Goal: Navigation & Orientation: Find specific page/section

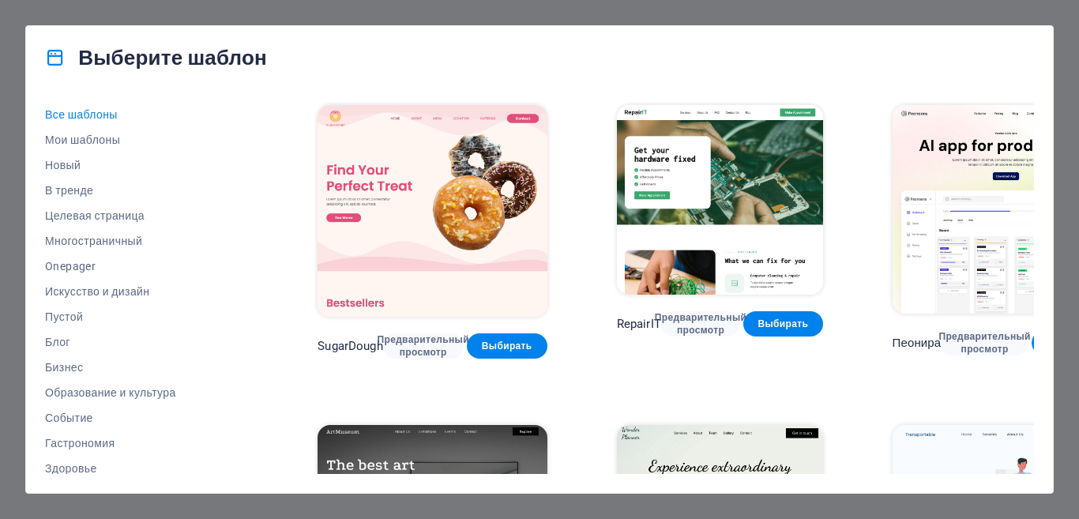
drag, startPoint x: 266, startPoint y: 129, endPoint x: 250, endPoint y: 324, distance: 195.8
click at [250, 324] on div "Все шаблоны Мои шаблоны Новый В тренде Целевая страница Многостраничный Onepage…" at bounding box center [156, 288] width 222 height 372
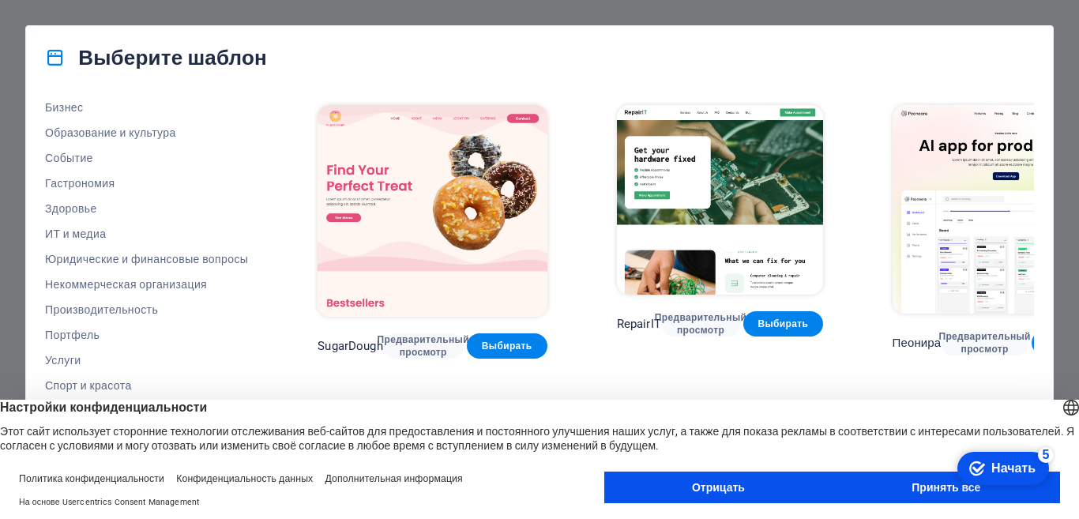
click at [919, 489] on font "Принять все" at bounding box center [945, 487] width 69 height 13
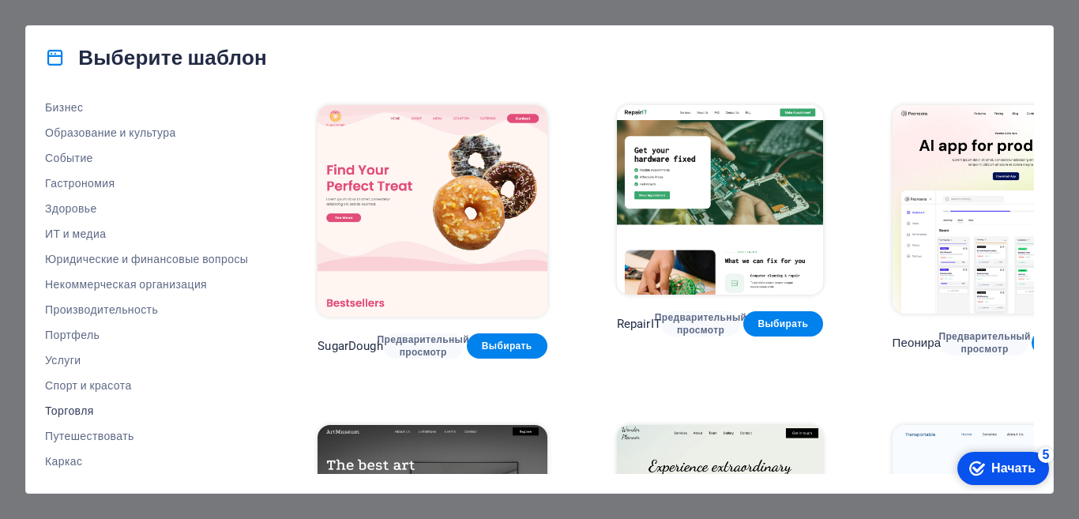
click at [71, 413] on font "Торговля" at bounding box center [69, 410] width 49 height 13
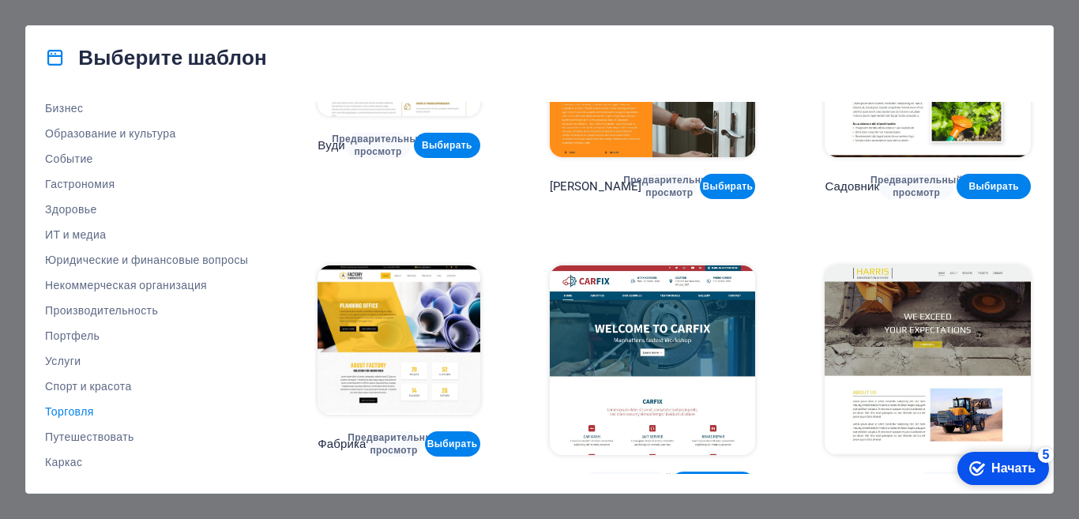
scroll to position [260, 0]
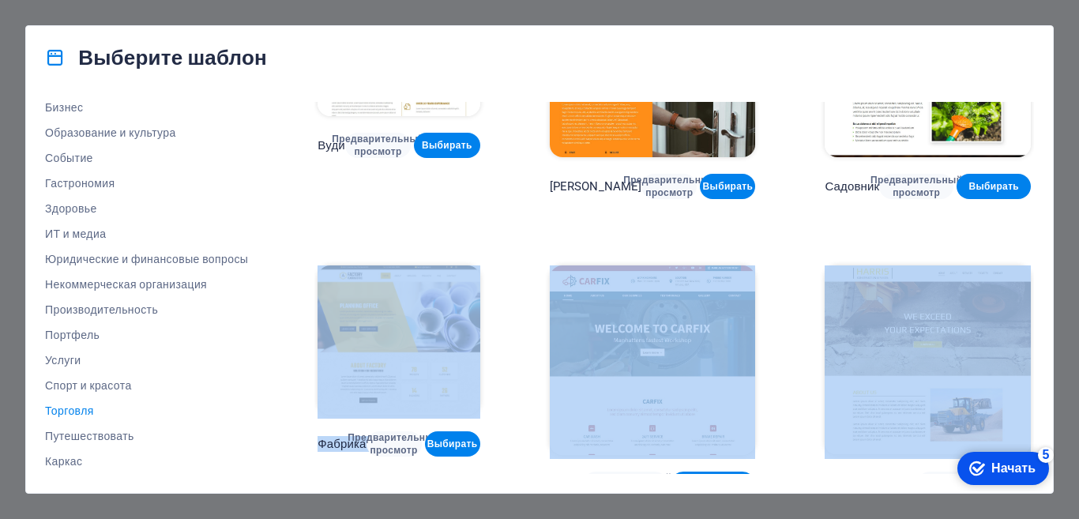
drag, startPoint x: 1034, startPoint y: 381, endPoint x: 1009, endPoint y: 224, distance: 159.2
click at [1004, 216] on div "Все шаблоны Мои шаблоны Новый В тренде Целевая страница Многостраничный Onepage…" at bounding box center [539, 291] width 1027 height 404
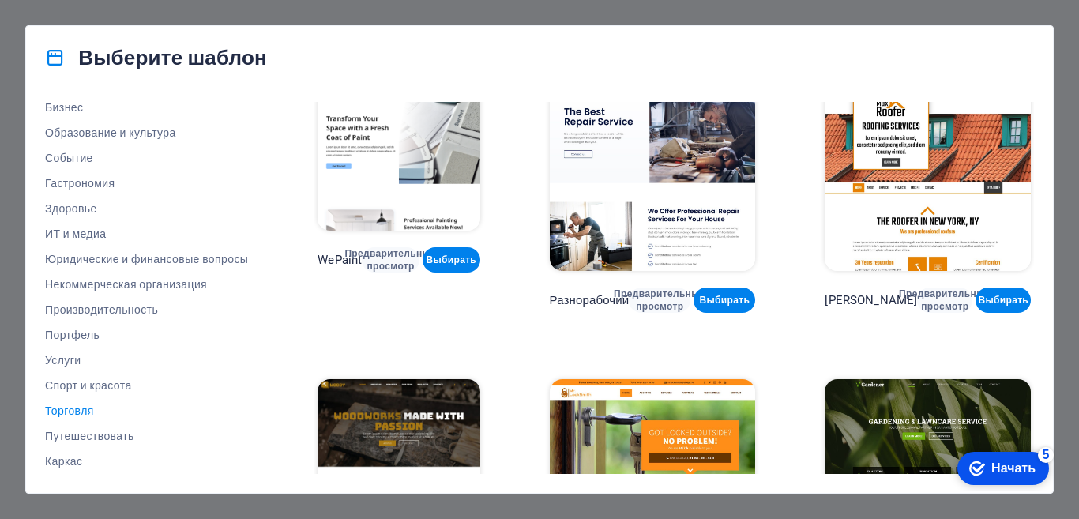
scroll to position [0, 0]
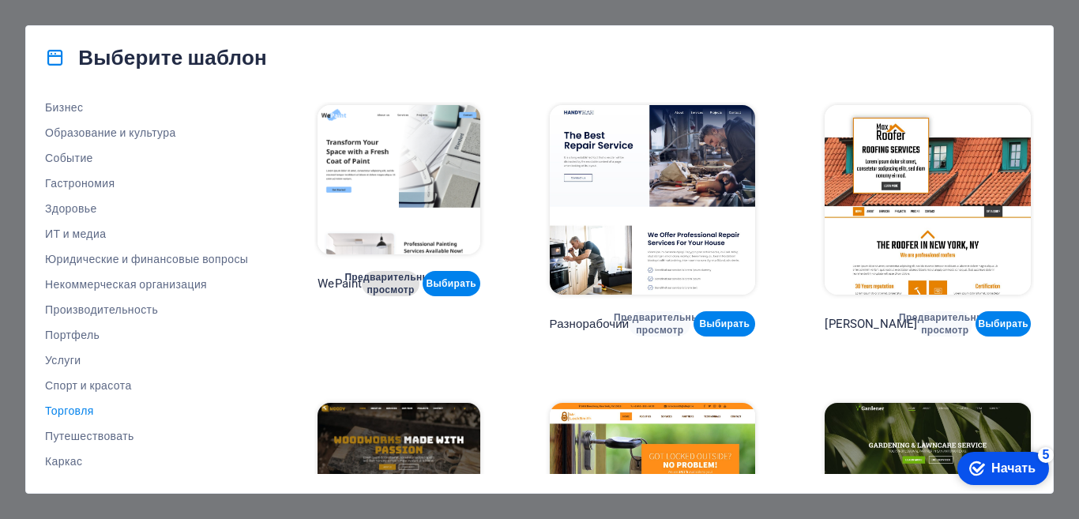
click at [408, 296] on font "Предварительный просмотр" at bounding box center [390, 283] width 92 height 25
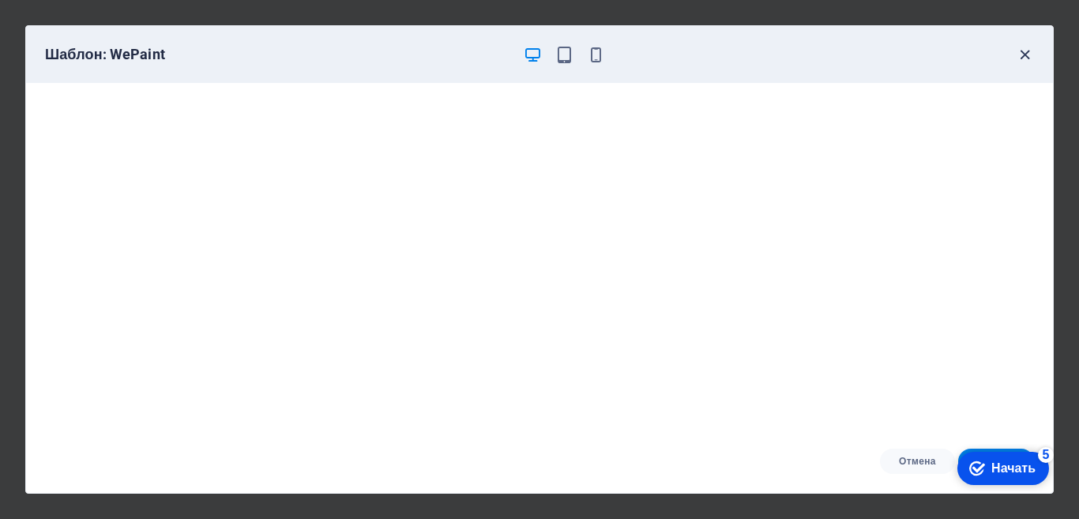
click at [1024, 56] on icon "button" at bounding box center [1025, 55] width 18 height 18
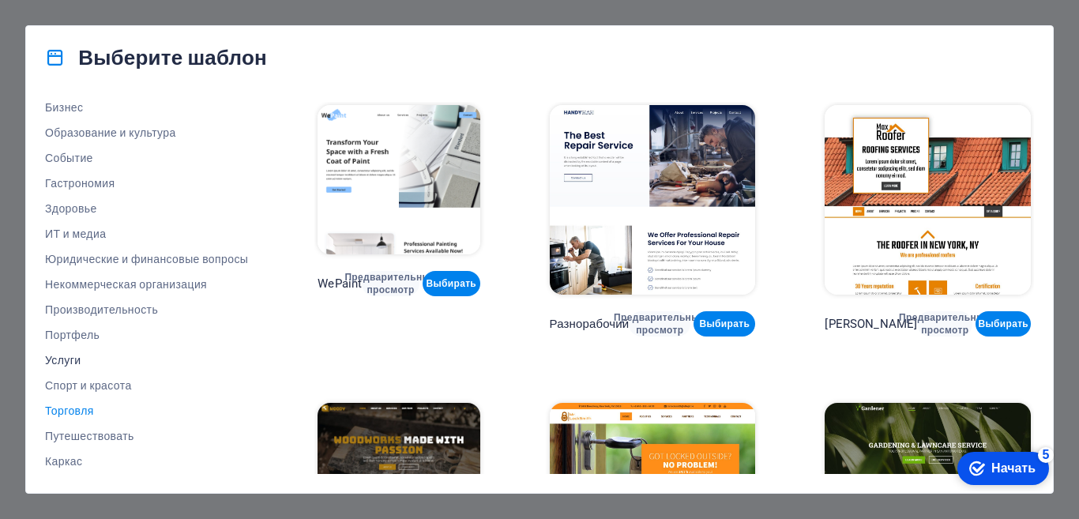
click at [63, 364] on font "Услуги" at bounding box center [63, 360] width 36 height 13
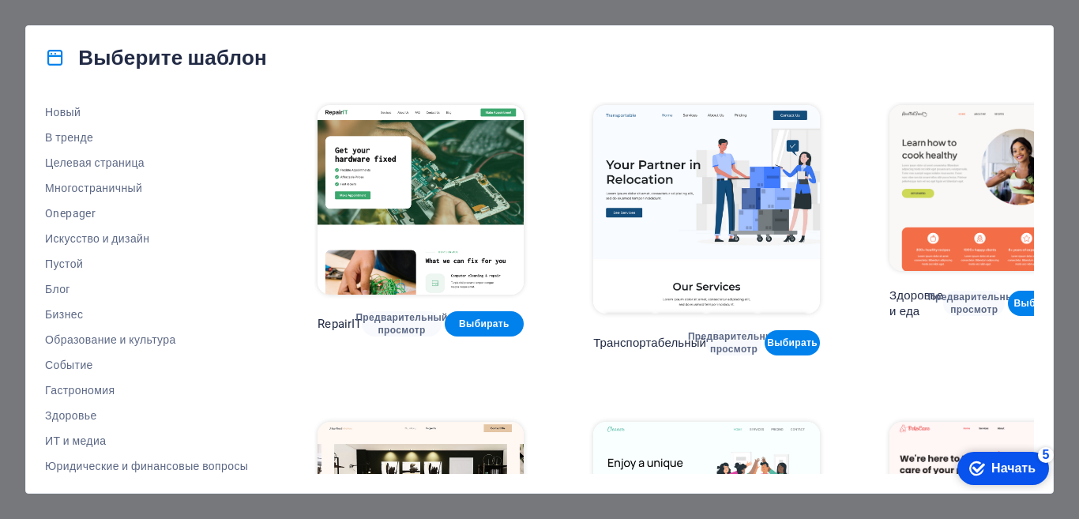
scroll to position [79, 0]
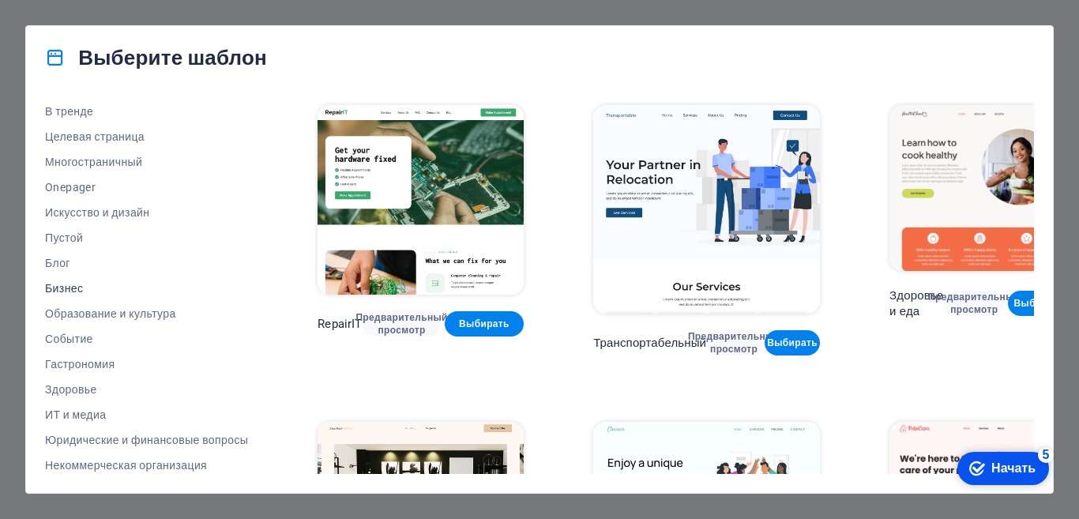
click at [68, 289] on font "Бизнес" at bounding box center [64, 288] width 38 height 13
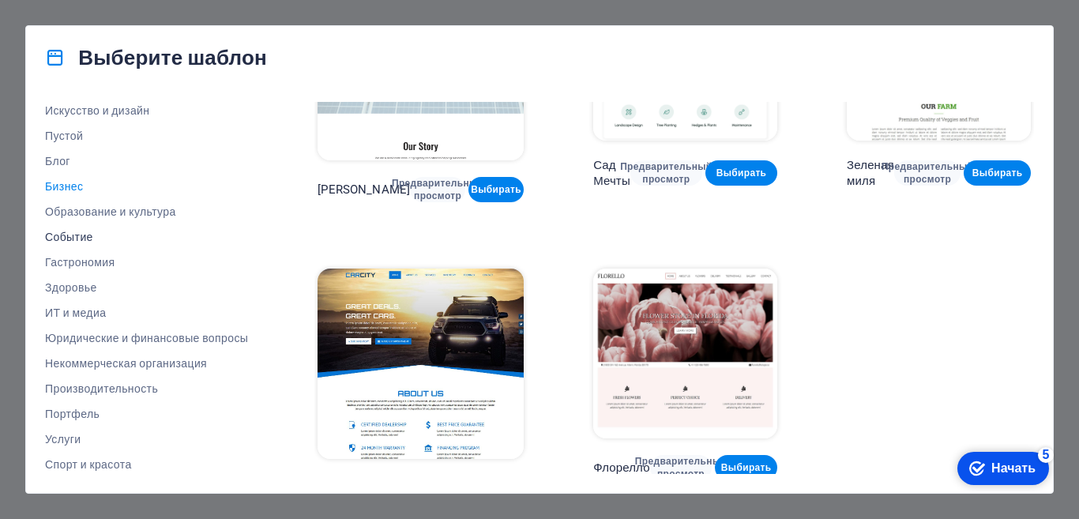
scroll to position [260, 0]
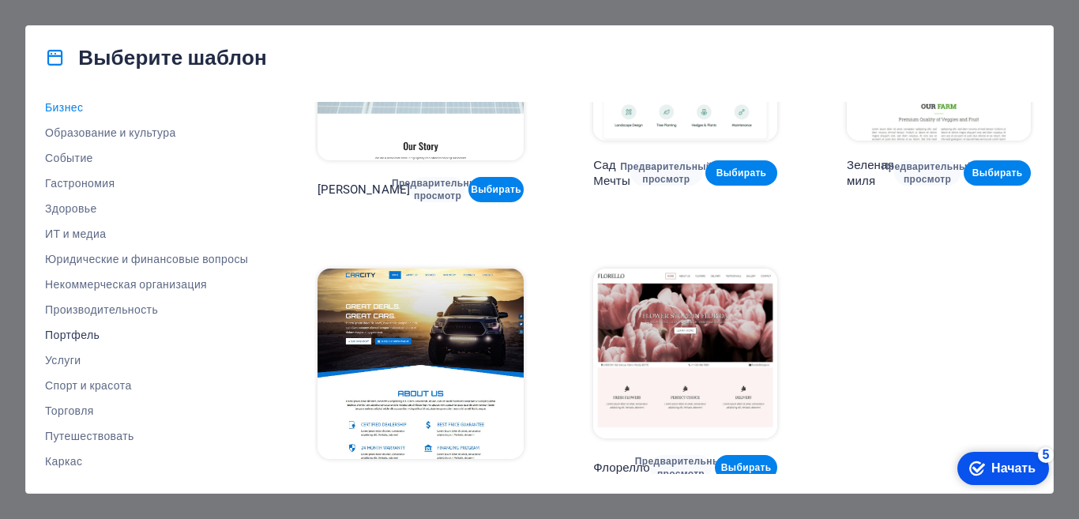
click at [83, 336] on font "Портфель" at bounding box center [72, 335] width 54 height 13
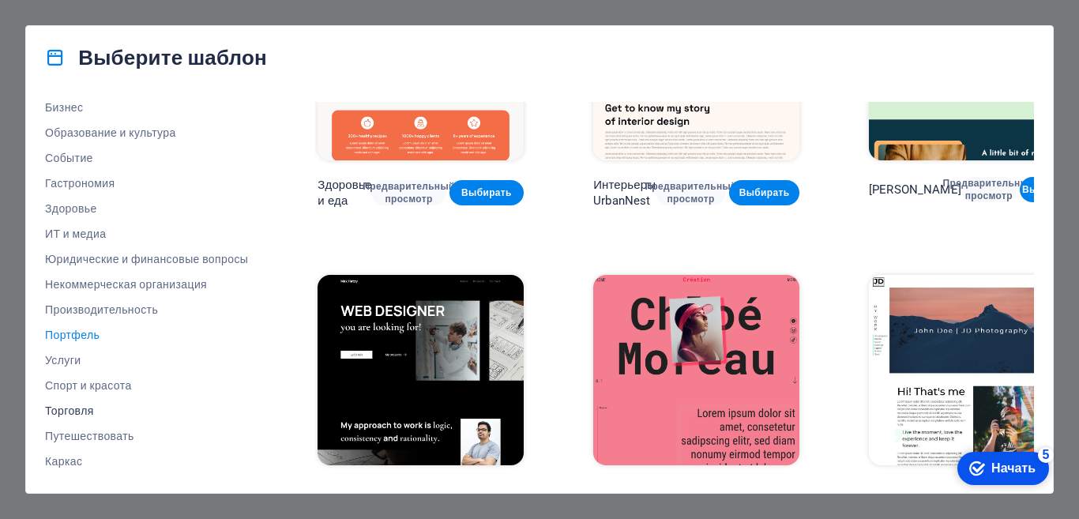
click at [81, 410] on font "Торговля" at bounding box center [69, 410] width 49 height 13
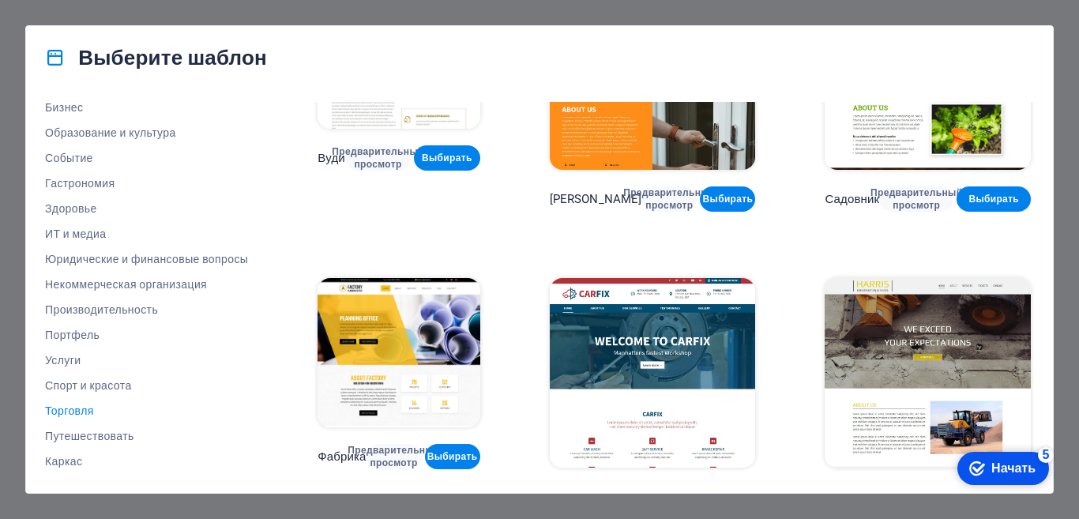
scroll to position [436, 0]
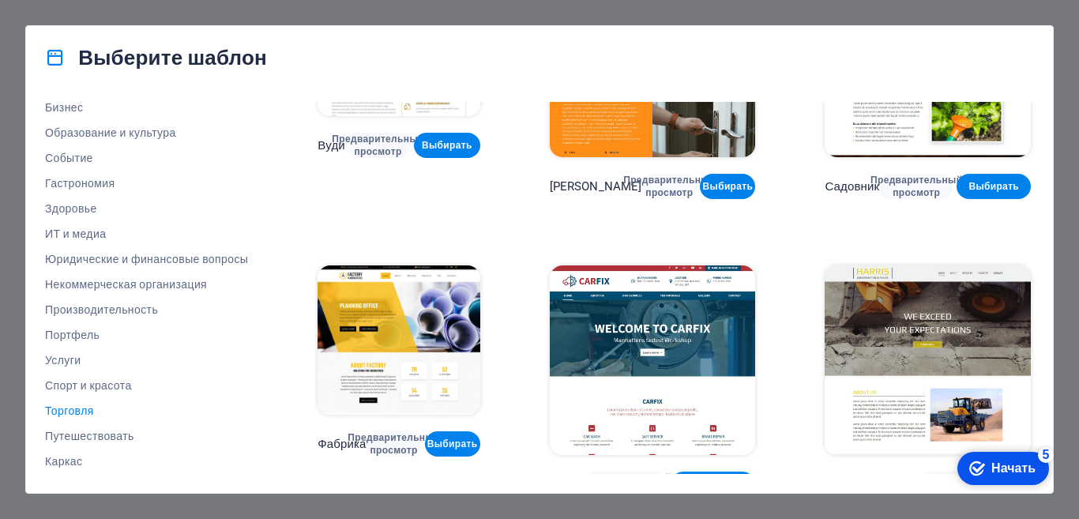
click at [1063, 304] on div "Выберите шаблон Все шаблоны Мои шаблоны Новый В тренде Целевая страница Многост…" at bounding box center [539, 259] width 1079 height 519
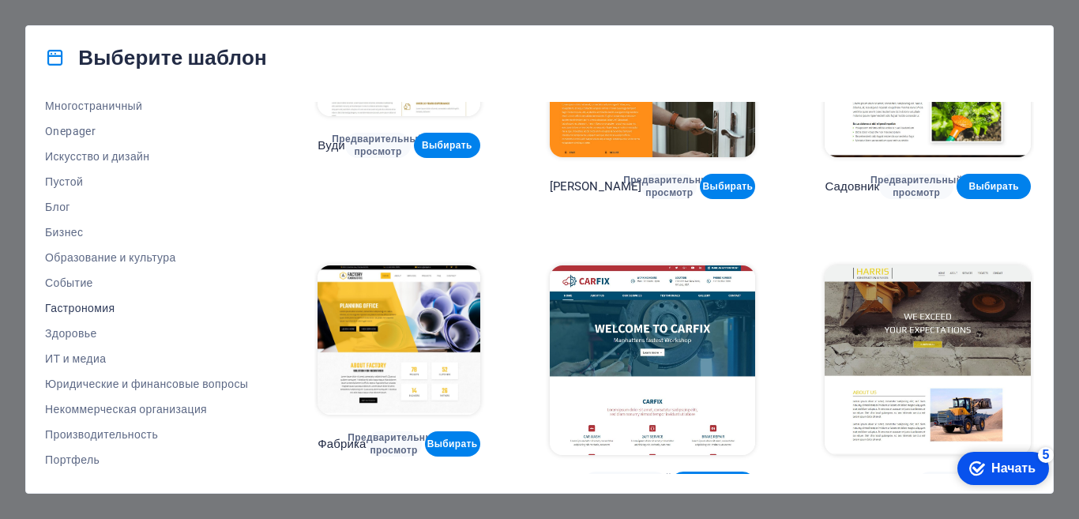
scroll to position [260, 0]
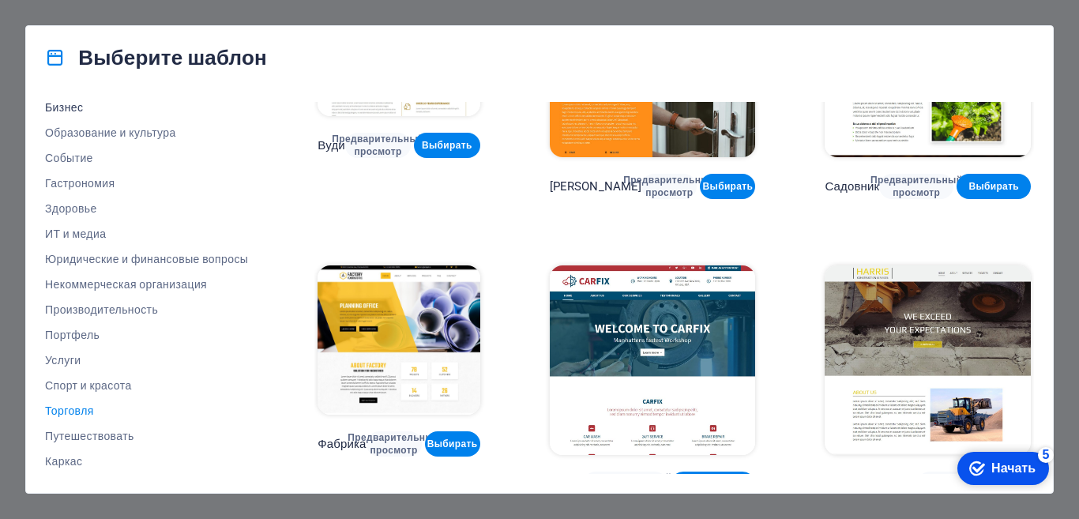
click at [67, 105] on font "Бизнес" at bounding box center [64, 107] width 38 height 13
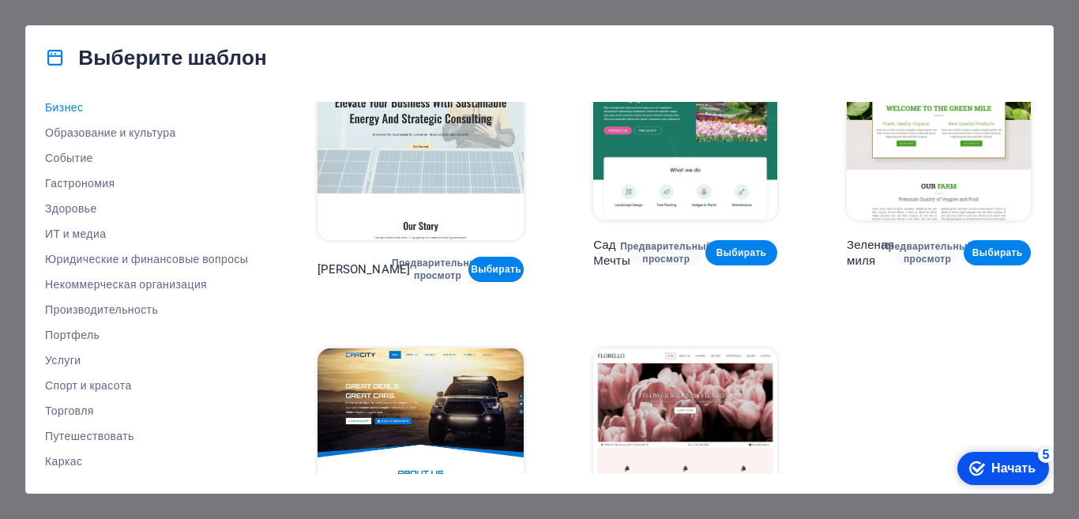
scroll to position [0, 0]
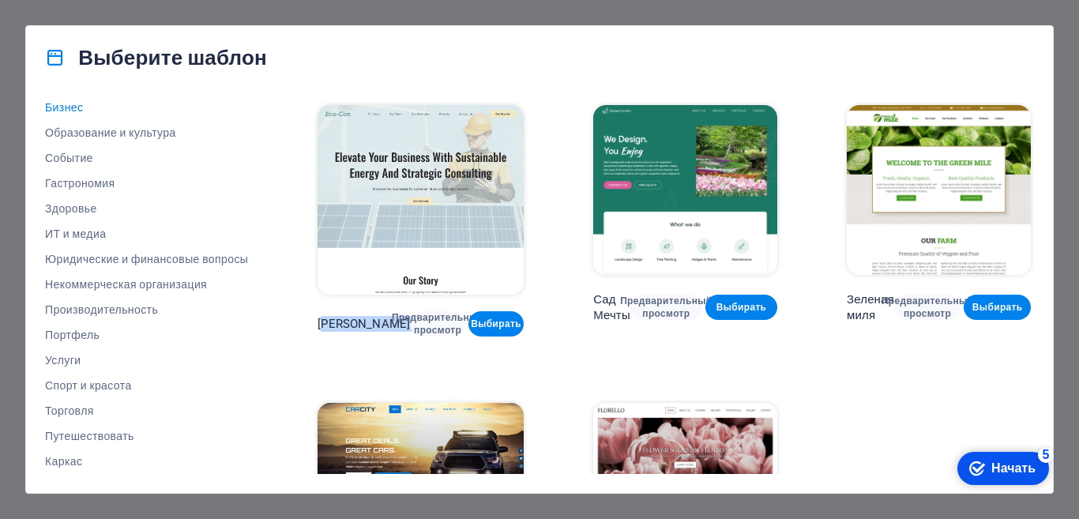
drag, startPoint x: 329, startPoint y: 307, endPoint x: 402, endPoint y: 340, distance: 80.6
click at [402, 340] on div "Эко-Кон Предварительный просмотр Выбирать Сад Мечты Предварительный просмотр Вы…" at bounding box center [674, 368] width 720 height 533
click at [404, 355] on div "Эко-Кон Предварительный просмотр Выбирать Сад Мечты Предварительный просмотр Вы…" at bounding box center [674, 368] width 720 height 533
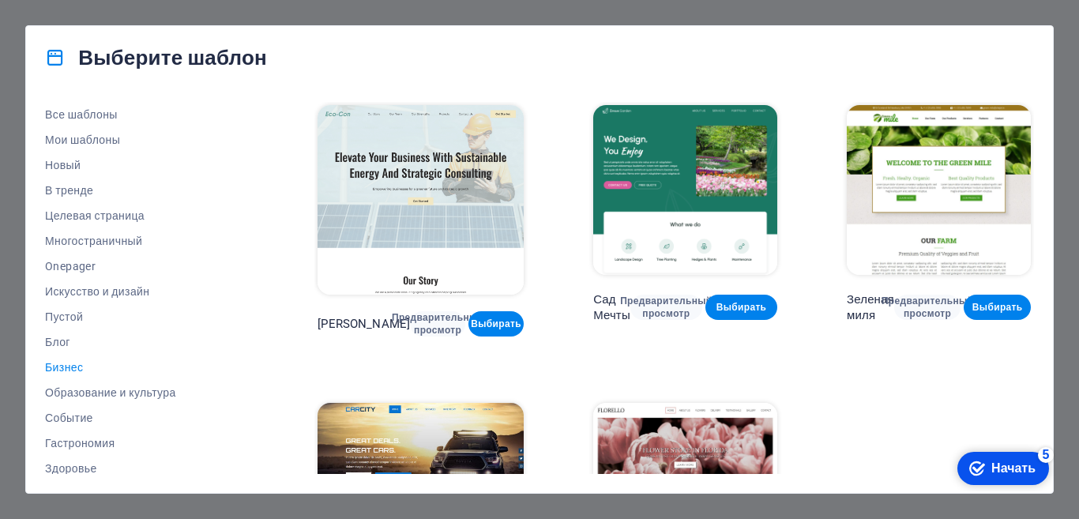
scroll to position [260, 0]
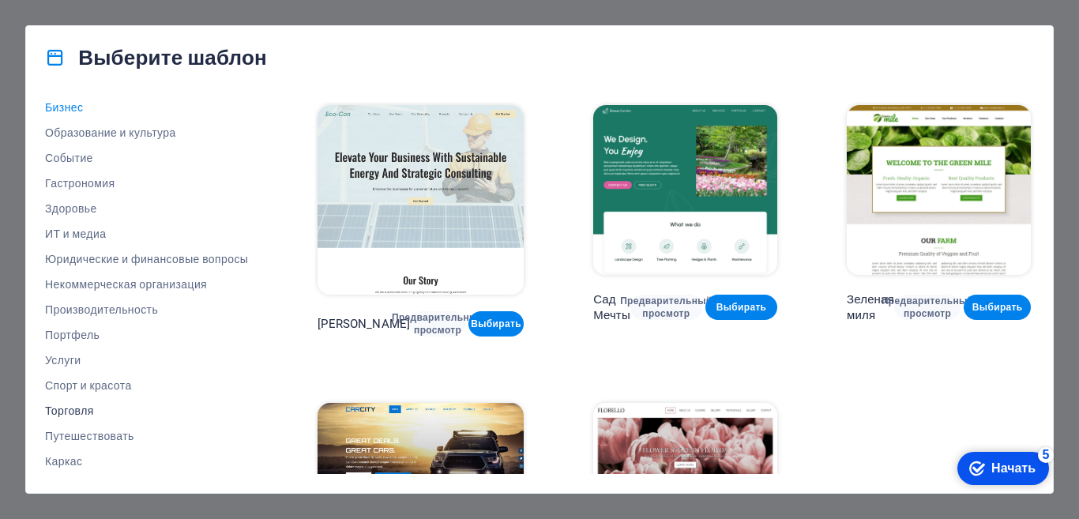
click at [67, 407] on font "Торговля" at bounding box center [69, 410] width 49 height 13
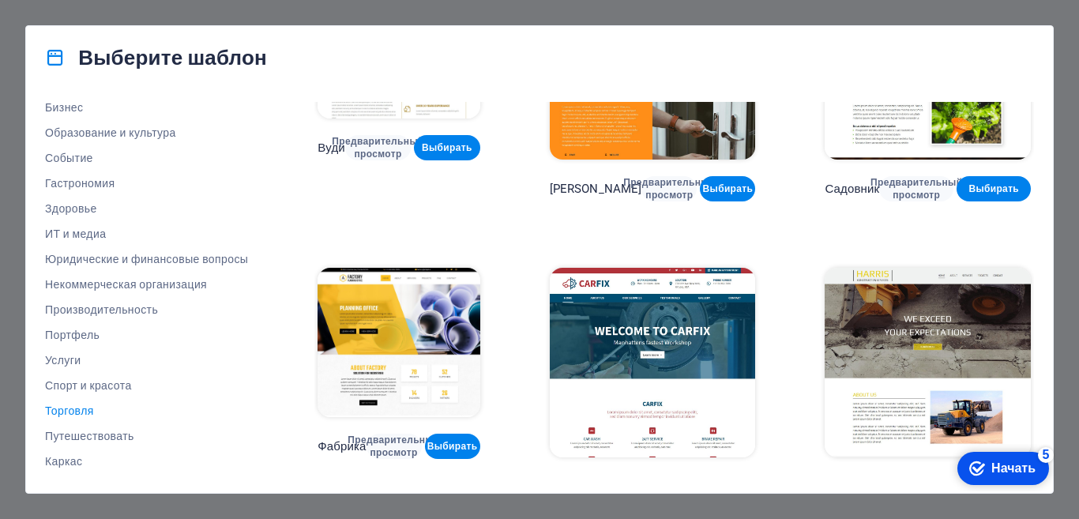
scroll to position [436, 0]
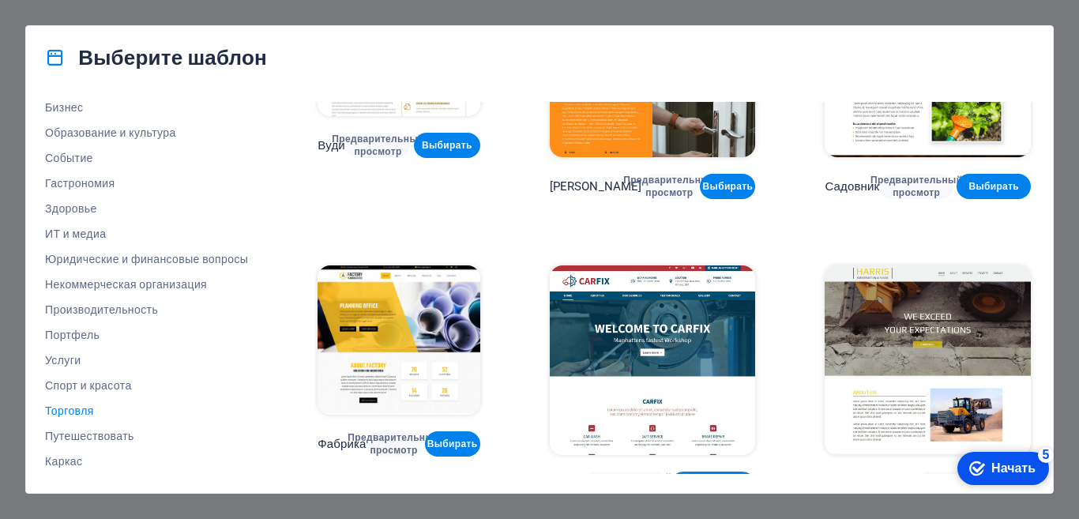
click at [444, 355] on img at bounding box center [399, 339] width 162 height 149
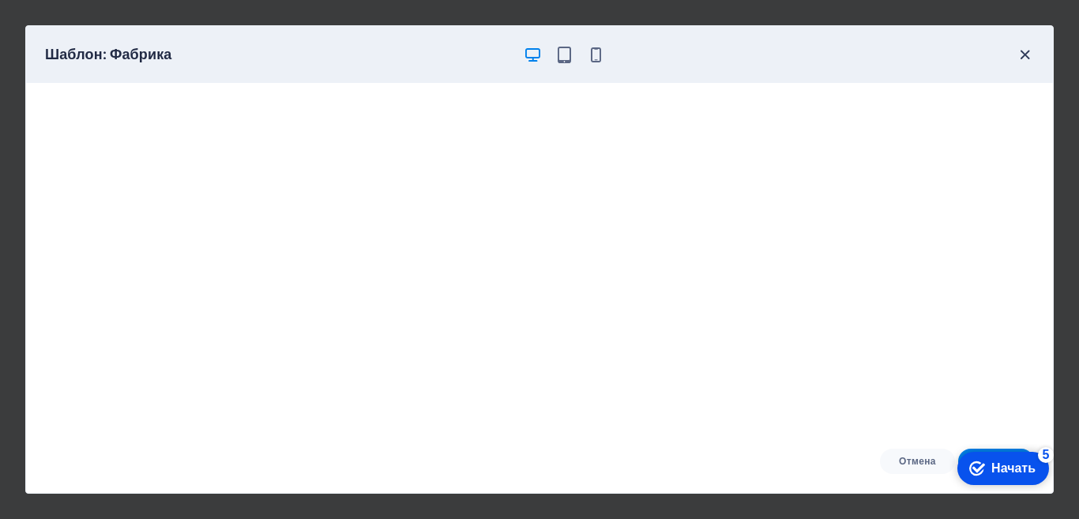
click at [1020, 60] on icon "button" at bounding box center [1025, 55] width 18 height 18
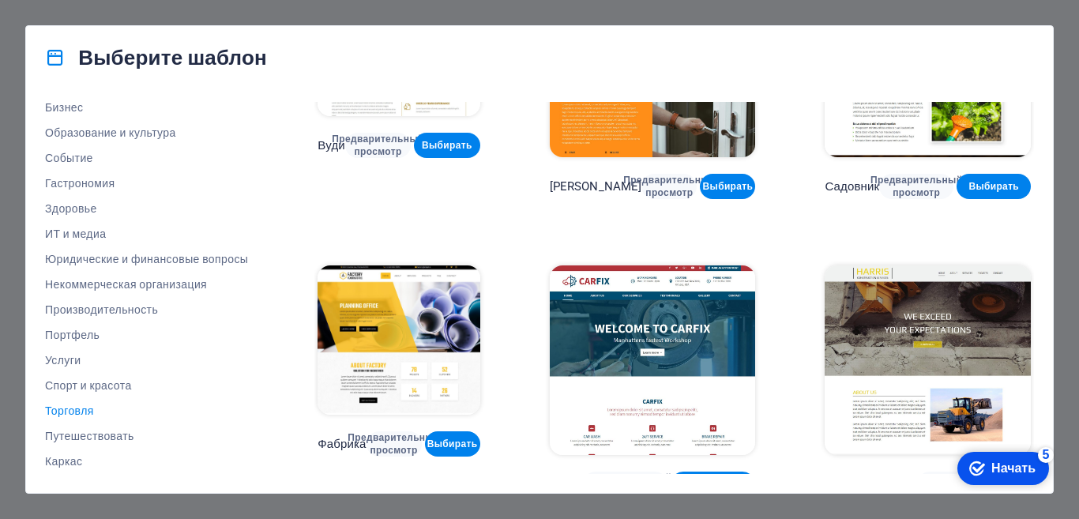
click at [1062, 36] on div "Выберите шаблон Все шаблоны Мои шаблоны Новый В тренде Целевая страница Многост…" at bounding box center [539, 259] width 1079 height 519
